Goal: Information Seeking & Learning: Learn about a topic

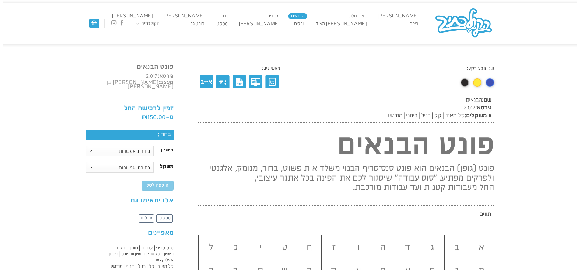
scroll to position [9, 0]
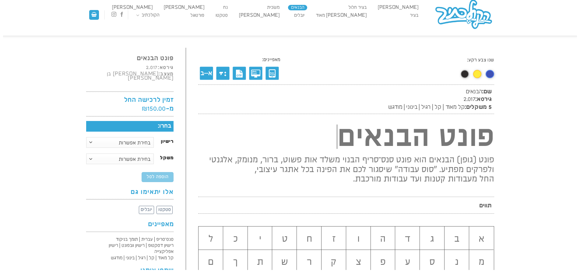
click at [283, 8] on link "משׂכית" at bounding box center [273, 7] width 18 height 5
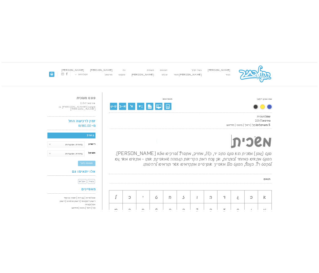
scroll to position [0, 0]
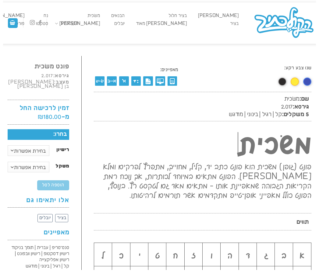
click at [159, 42] on div "אבשלום בציר בציר חלול דוב מאוד הבנאים יובלים משׂכית נגה נח סטקטו עסיס פורטוגל צו…" at bounding box center [159, 22] width 319 height 41
click at [51, 17] on link "נח" at bounding box center [46, 15] width 10 height 5
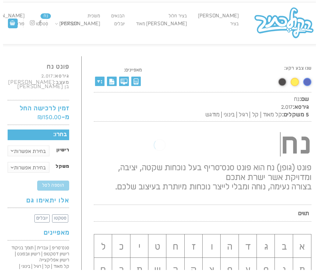
scroll to position [0, 0]
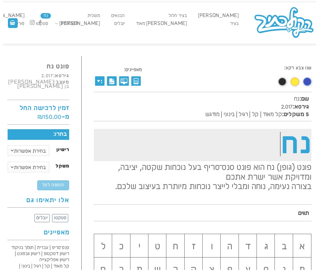
click at [303, 137] on h1 "נח" at bounding box center [202, 145] width 217 height 32
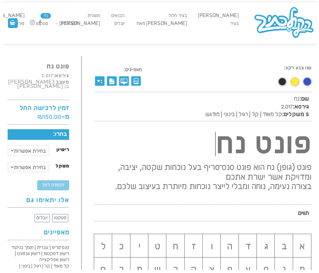
click at [239, 85] on div "שנו צבע רקע:" at bounding box center [275, 77] width 72 height 24
click at [27, 16] on link "[PERSON_NAME]" at bounding box center [4, 15] width 46 height 5
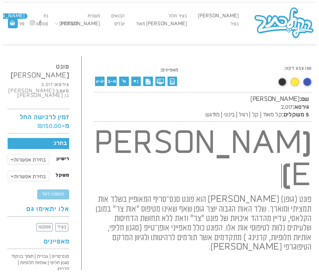
scroll to position [0, 0]
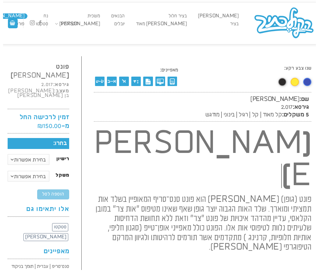
click at [224, 256] on div at bounding box center [203, 263] width 218 height 15
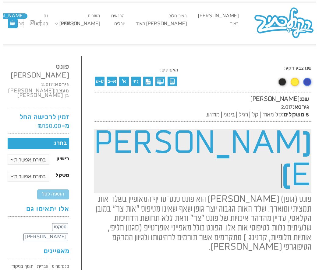
click at [246, 146] on h1 "[PERSON_NAME]" at bounding box center [202, 161] width 217 height 64
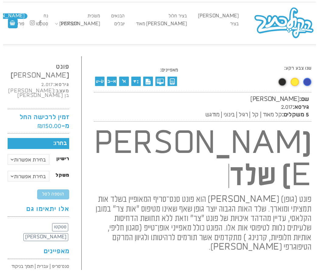
click at [147, 103] on span "שם: עסיס גירסא: 2.017 5 משקלים: קל מאוד | קל | רגיל | בינוני | מודגש" at bounding box center [202, 107] width 217 height 30
click at [190, 26] on link "[PERSON_NAME] מאוד" at bounding box center [161, 23] width 57 height 5
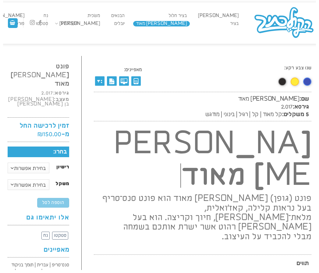
scroll to position [8, 0]
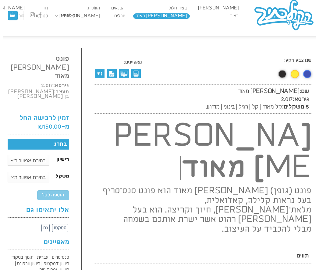
click at [274, 200] on h2 "פונט (גופן) דוב מאוד הוא פונט סנס־סריף בעל נראות קלילה, קאז'ואלית, מלאת־חן, חיו…" at bounding box center [202, 208] width 217 height 52
click at [245, 183] on h2 "פונט (גופן) דוב מאוד הוא פונט סנס־סריף בעל נראות קלילה, קאז'ואלית, מלאת־חן, חיו…" at bounding box center [202, 208] width 217 height 52
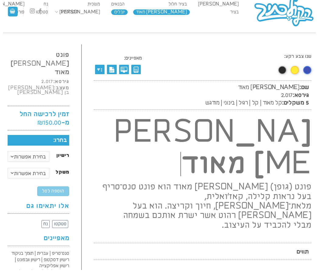
click at [127, 11] on link "יובלים" at bounding box center [119, 11] width 16 height 5
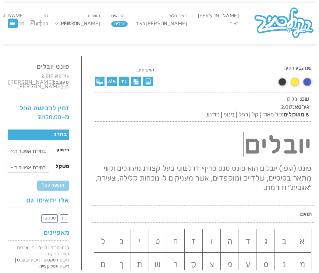
scroll to position [0, 0]
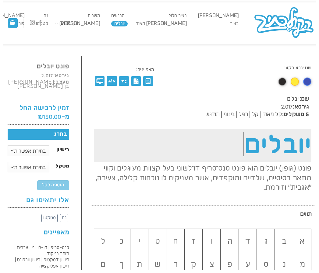
click at [248, 136] on h1 "יובלים" at bounding box center [202, 145] width 217 height 33
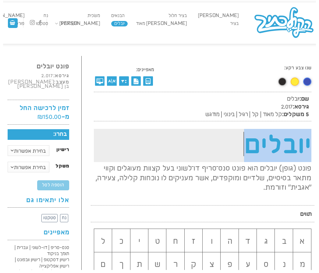
click at [248, 136] on h1 "יובלים" at bounding box center [202, 145] width 217 height 33
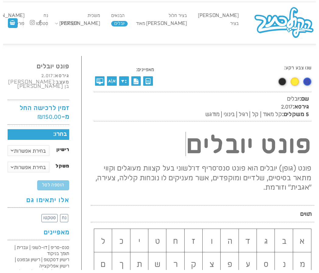
click at [240, 79] on div "שנו צבע רקע:" at bounding box center [275, 77] width 72 height 24
click at [103, 23] on link "[PERSON_NAME]" at bounding box center [79, 23] width 46 height 5
click at [103, 25] on link "[PERSON_NAME]" at bounding box center [79, 23] width 46 height 5
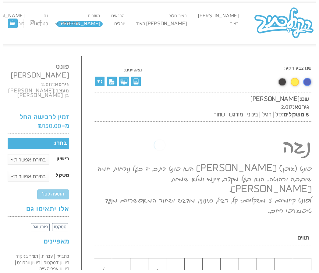
scroll to position [0, 0]
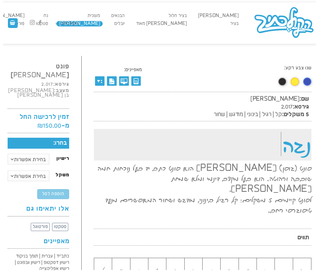
click at [285, 143] on span "ה" at bounding box center [286, 145] width 11 height 34
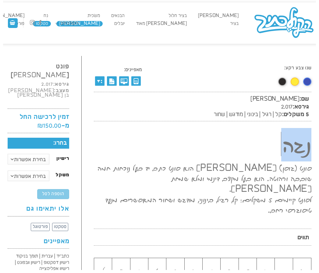
click at [51, 23] on link "סטקטו" at bounding box center [42, 23] width 18 height 5
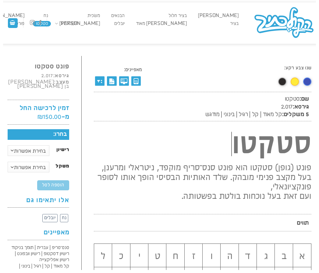
scroll to position [8, 0]
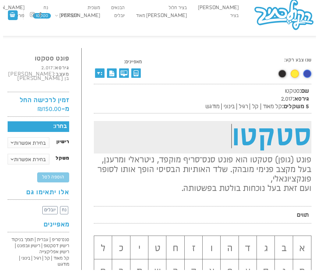
click at [278, 130] on h1 "סטקטו" at bounding box center [202, 137] width 217 height 33
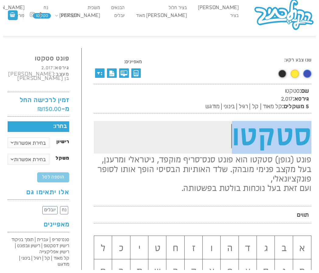
click at [278, 130] on h1 "סטקטו" at bounding box center [202, 137] width 217 height 33
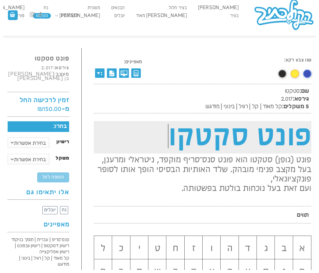
click at [221, 134] on h1 "פונט סקטקו" at bounding box center [202, 137] width 217 height 33
click at [227, 135] on h1 "פונט סקטקו" at bounding box center [202, 137] width 217 height 33
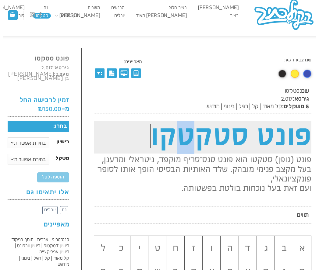
drag, startPoint x: 189, startPoint y: 136, endPoint x: 173, endPoint y: 136, distance: 15.2
click at [181, 136] on h1 "פונט סטקטקו" at bounding box center [202, 137] width 217 height 33
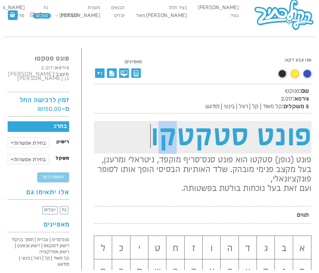
drag, startPoint x: 173, startPoint y: 136, endPoint x: 167, endPoint y: 137, distance: 6.2
click at [167, 137] on h1 "פונט סטקטקו" at bounding box center [202, 137] width 217 height 33
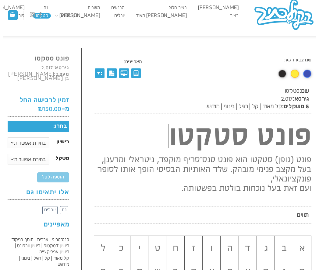
click at [182, 96] on span "שם: סטקטו גירסא: 2.017 5 משקלים: קל מאוד | קל | רגיל | בינוני | מודגש" at bounding box center [202, 99] width 217 height 30
click at [27, 16] on link "פורטוגל" at bounding box center [18, 15] width 20 height 5
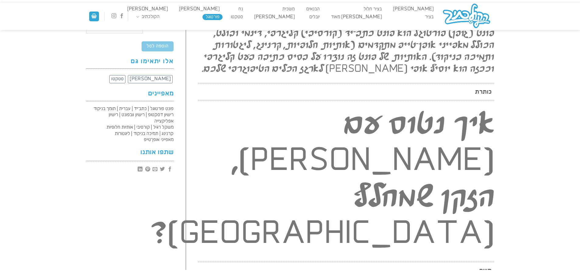
scroll to position [156, 0]
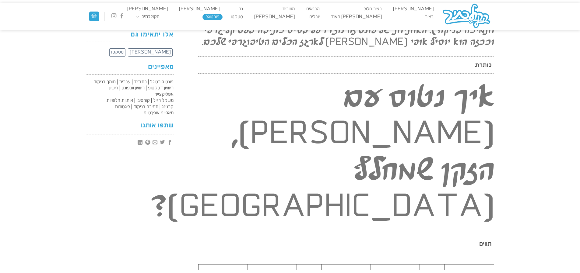
click at [319, 103] on h2 "איך נטוס עם [PERSON_NAME], הזקן שמחלף [GEOGRAPHIC_DATA]?" at bounding box center [346, 153] width 296 height 146
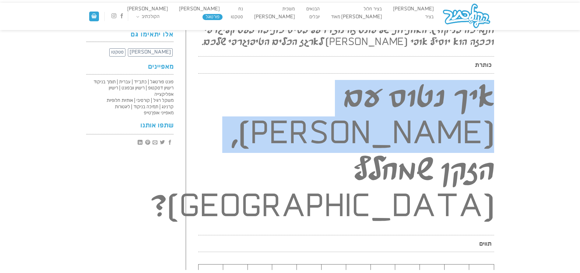
click at [319, 103] on h2 "איך נטוס עם גד כץ, הזקן שמחלף בצרפת?" at bounding box center [346, 153] width 296 height 146
click at [319, 105] on h2 "איך נטוס עם גד כץ, הזקן שמחלף בצרפת?" at bounding box center [346, 153] width 296 height 146
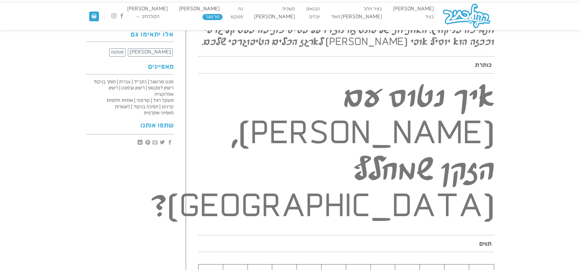
click at [319, 129] on h2 "איך נטוס עם גד כץ, הזקן שמחלף בצרפת?" at bounding box center [346, 153] width 296 height 146
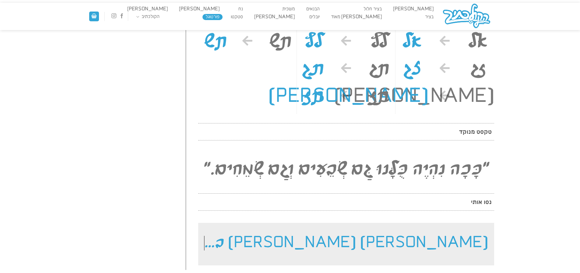
scroll to position [736, 0]
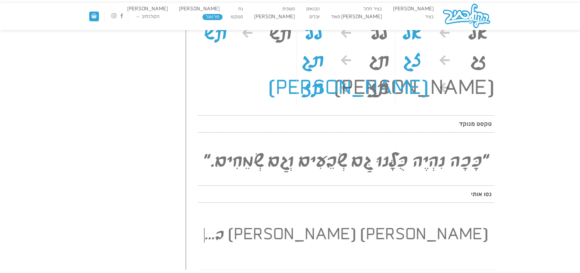
drag, startPoint x: 344, startPoint y: 219, endPoint x: 314, endPoint y: 224, distance: 29.9
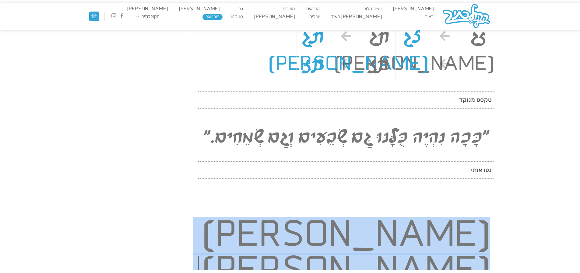
drag, startPoint x: 366, startPoint y: 219, endPoint x: 495, endPoint y: 211, distance: 128.8
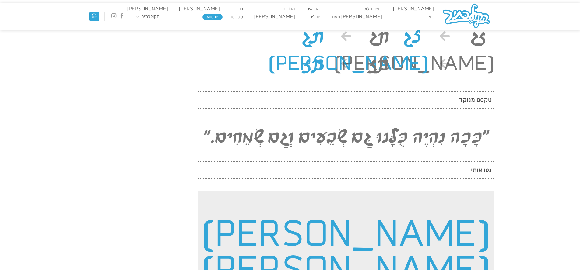
click at [319, 191] on h2 "גנן גידל דגן ב..." at bounding box center [346, 274] width 296 height 167
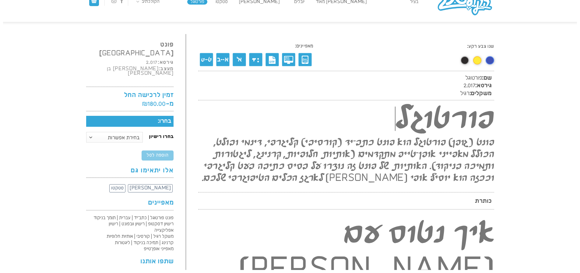
scroll to position [0, 0]
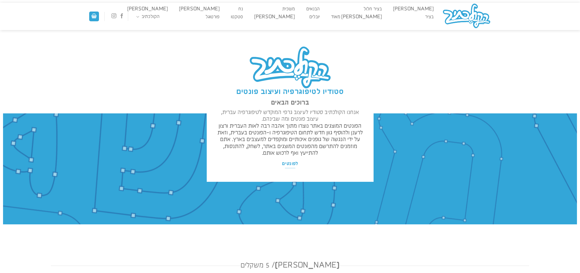
scroll to position [338, 0]
